Goal: Task Accomplishment & Management: Manage account settings

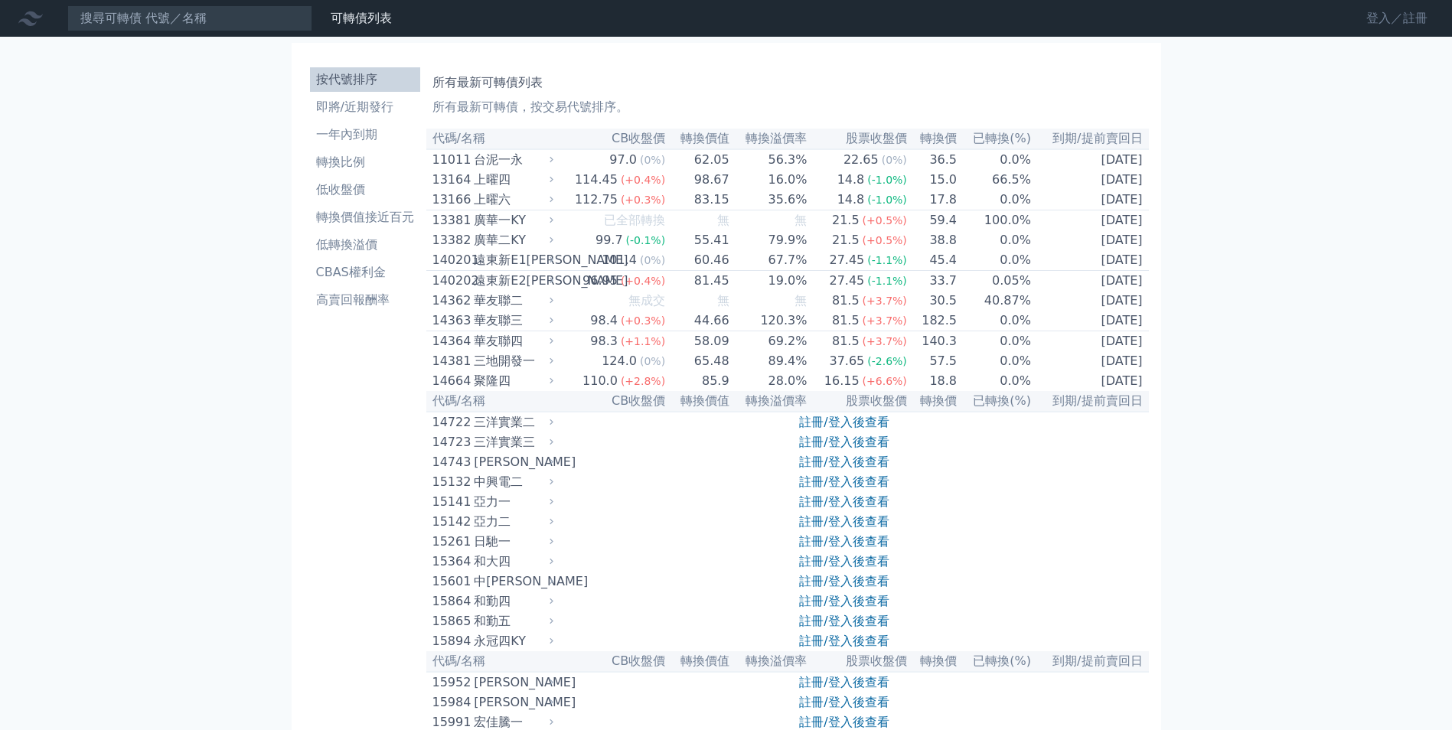
click at [1395, 18] on link "登入／註冊" at bounding box center [1397, 18] width 86 height 24
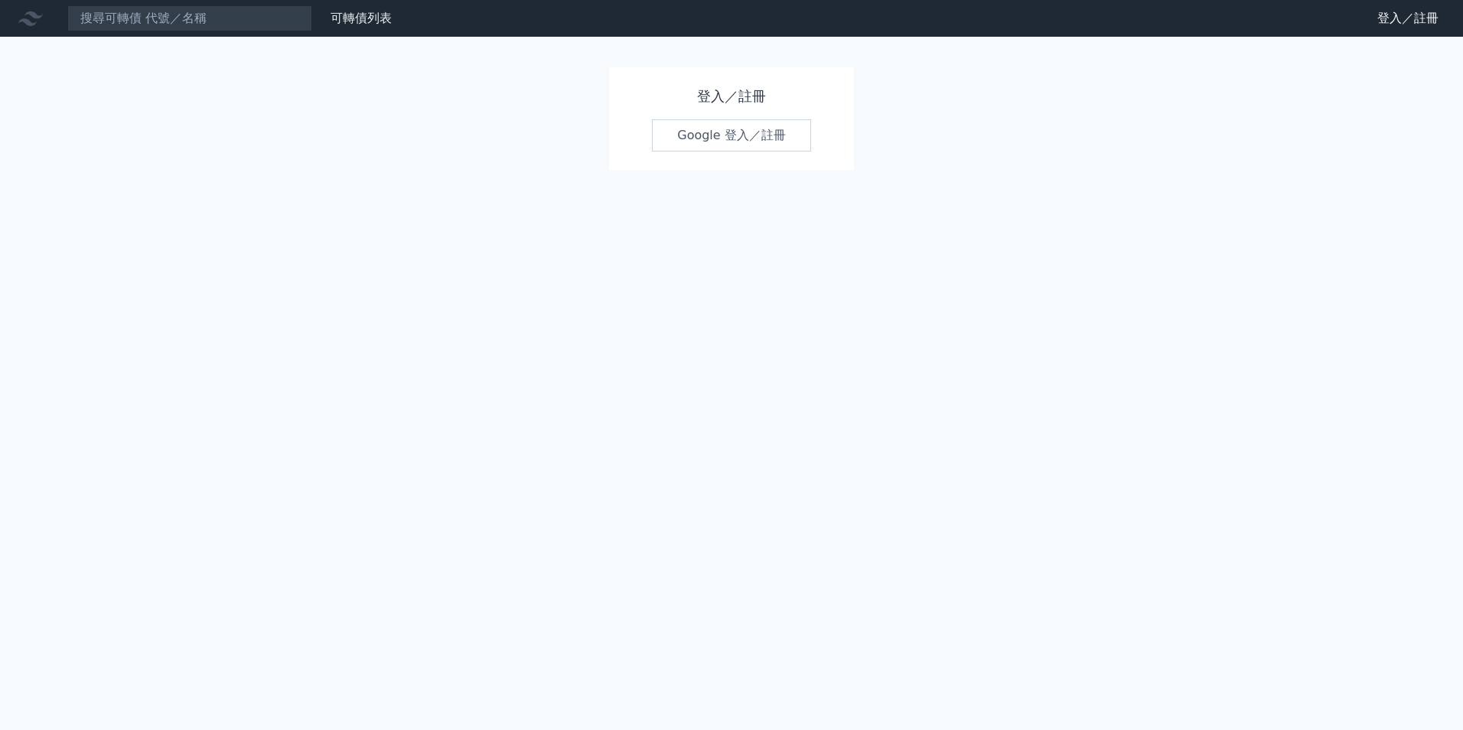
click at [735, 98] on h1 "登入／註冊" at bounding box center [731, 96] width 159 height 21
click at [739, 137] on link "Google 登入／註冊" at bounding box center [731, 135] width 159 height 32
click at [1388, 19] on link "登入／註冊" at bounding box center [1408, 18] width 86 height 24
click at [1420, 18] on link "登入／註冊" at bounding box center [1408, 18] width 86 height 24
click at [746, 94] on h1 "登入／註冊" at bounding box center [731, 96] width 159 height 21
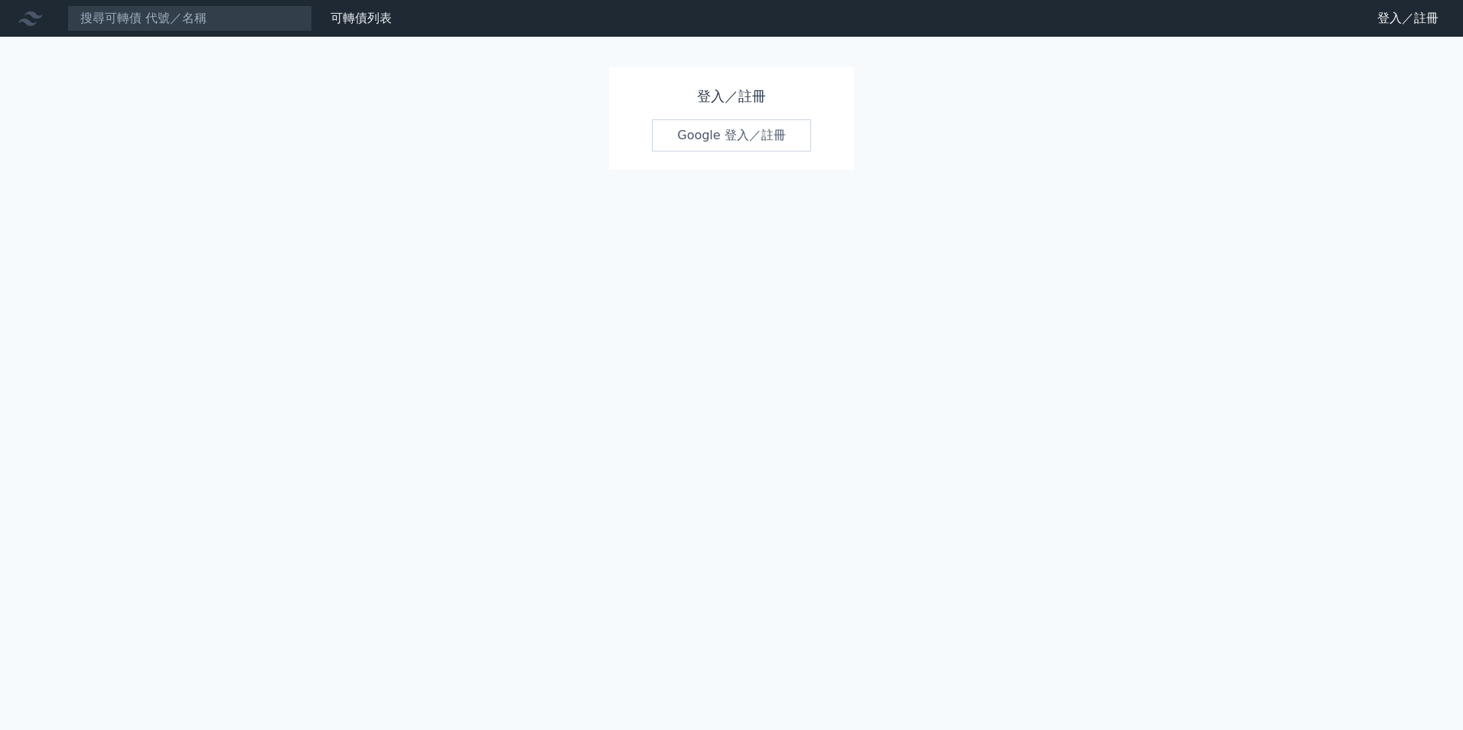
drag, startPoint x: 688, startPoint y: 97, endPoint x: 729, endPoint y: 125, distance: 49.7
click at [690, 97] on h1 "登入／註冊" at bounding box center [731, 96] width 159 height 21
click at [734, 131] on link "Google 登入／註冊" at bounding box center [731, 135] width 159 height 32
